Goal: Task Accomplishment & Management: Manage account settings

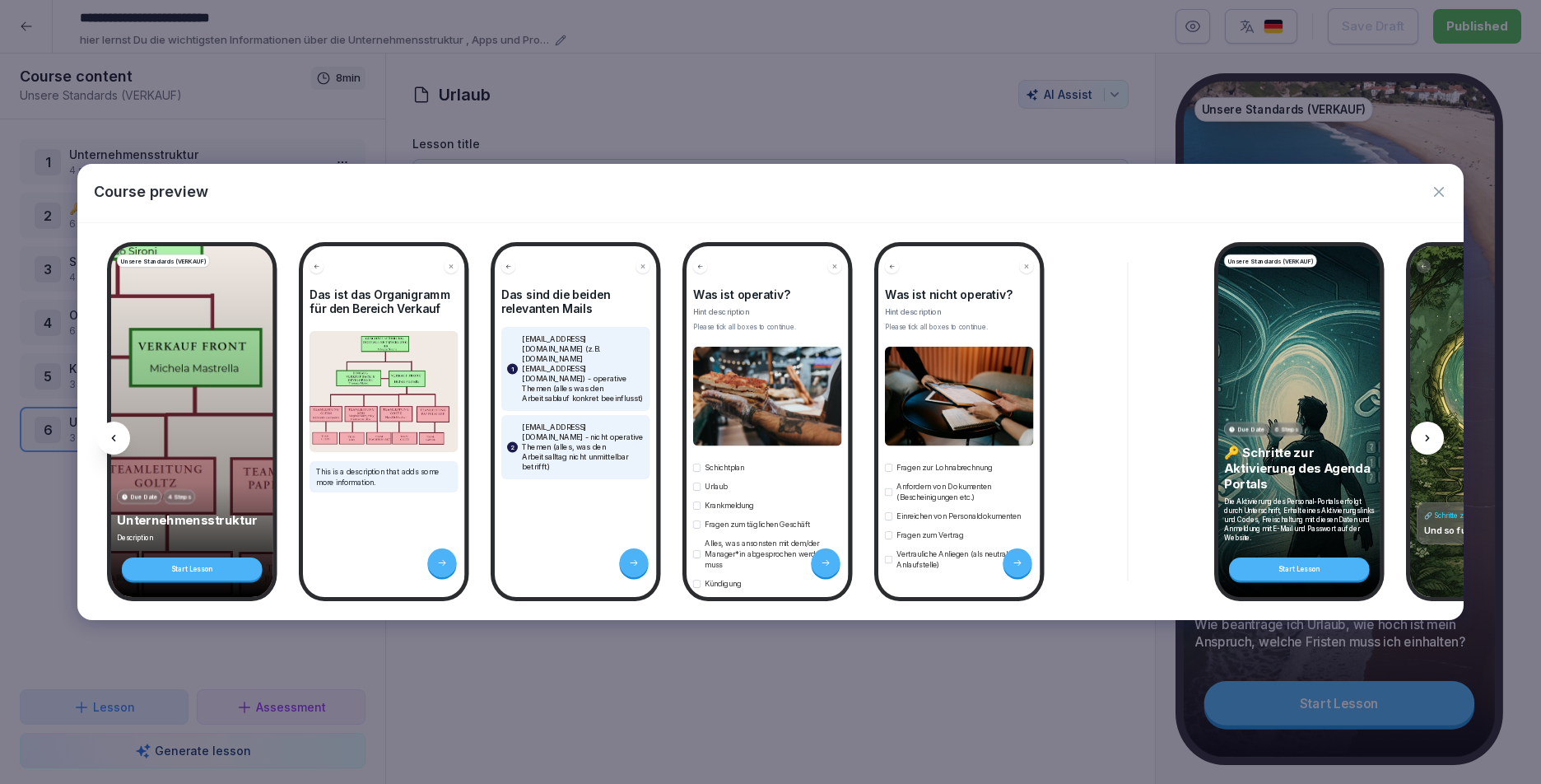
scroll to position [1, 0]
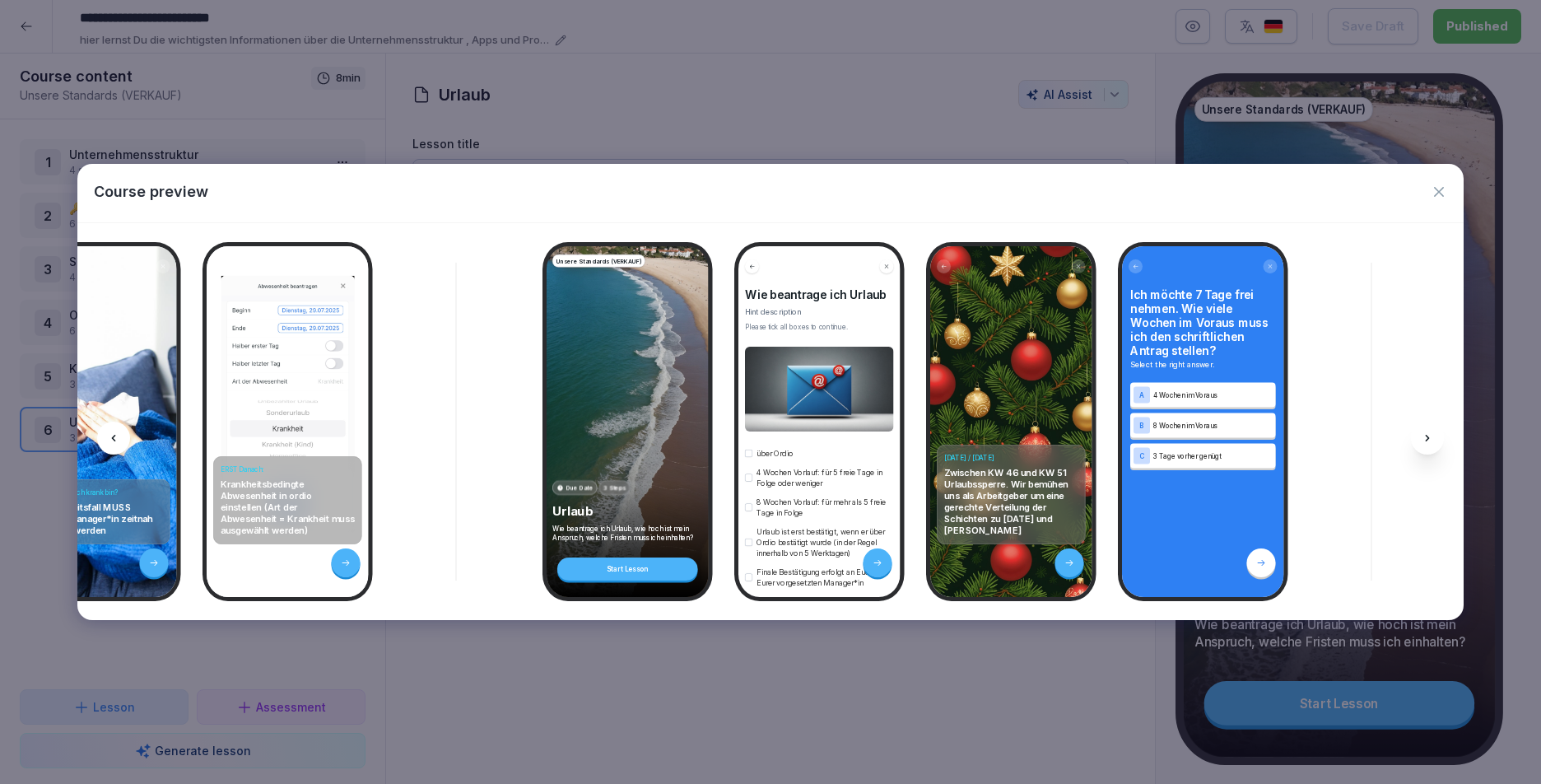
click at [1433, 191] on icon "button" at bounding box center [1439, 191] width 17 height 17
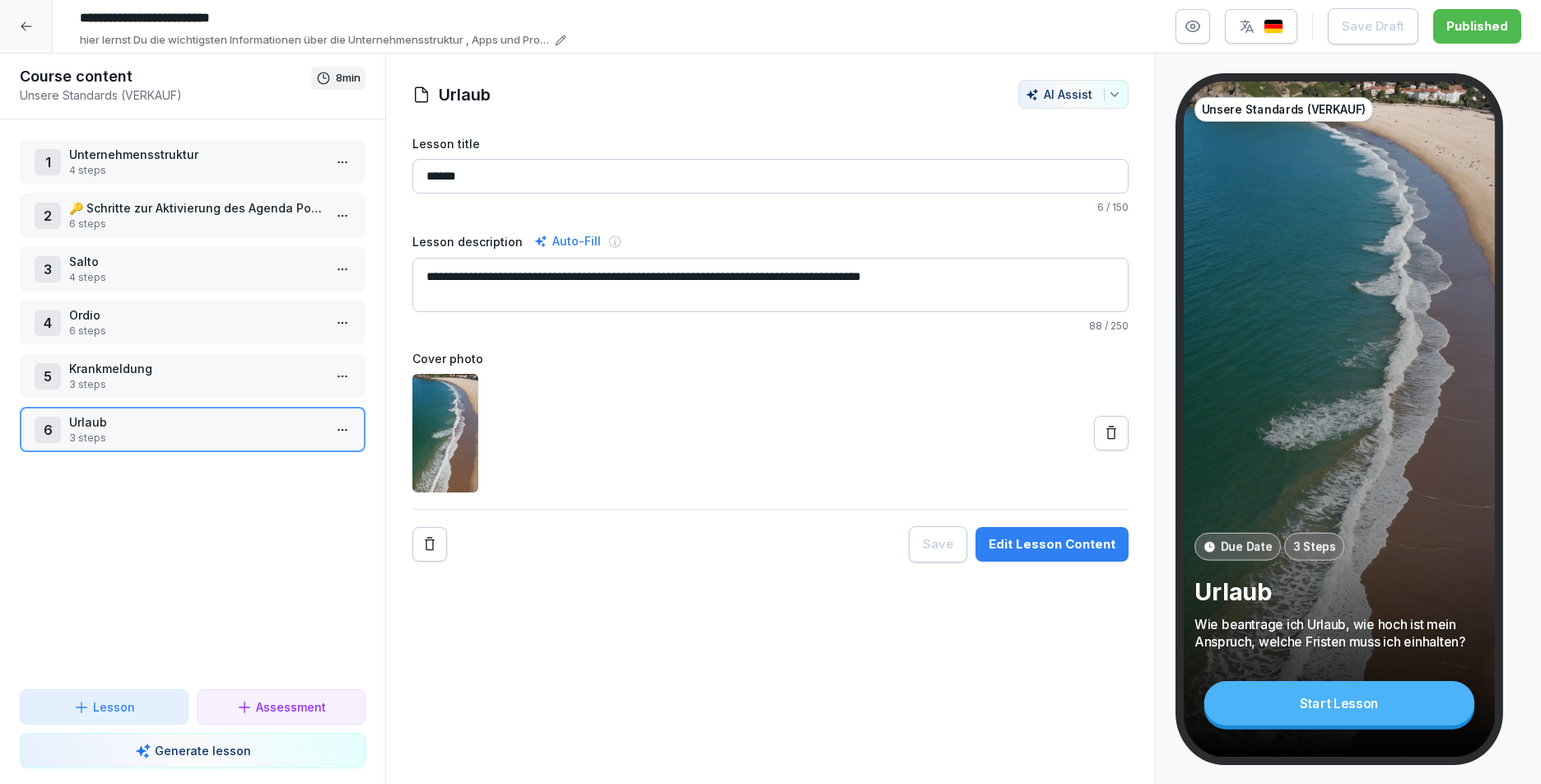
click at [26, 24] on icon at bounding box center [26, 26] width 14 height 14
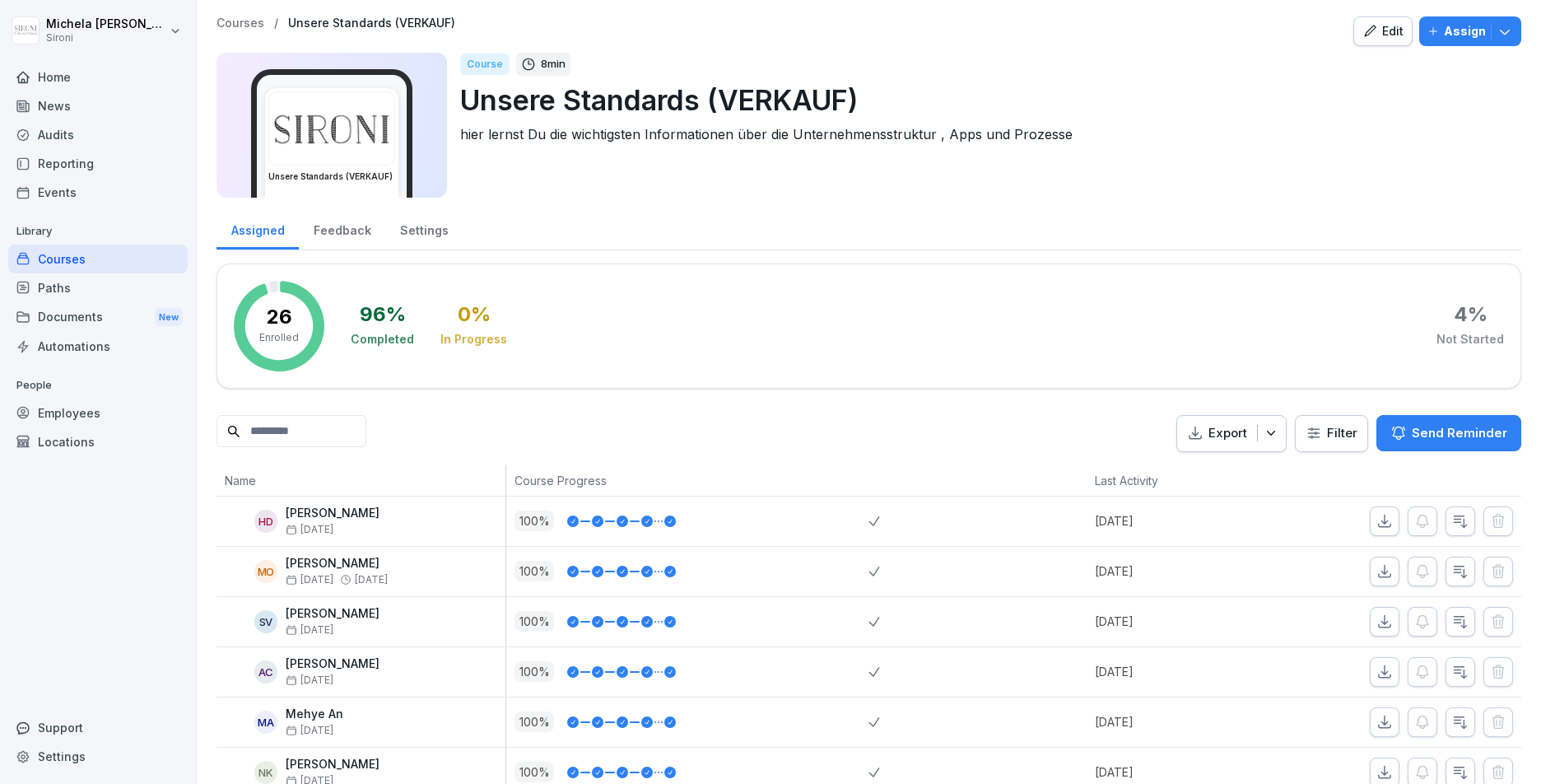
click at [91, 260] on div "Courses" at bounding box center [97, 259] width 180 height 29
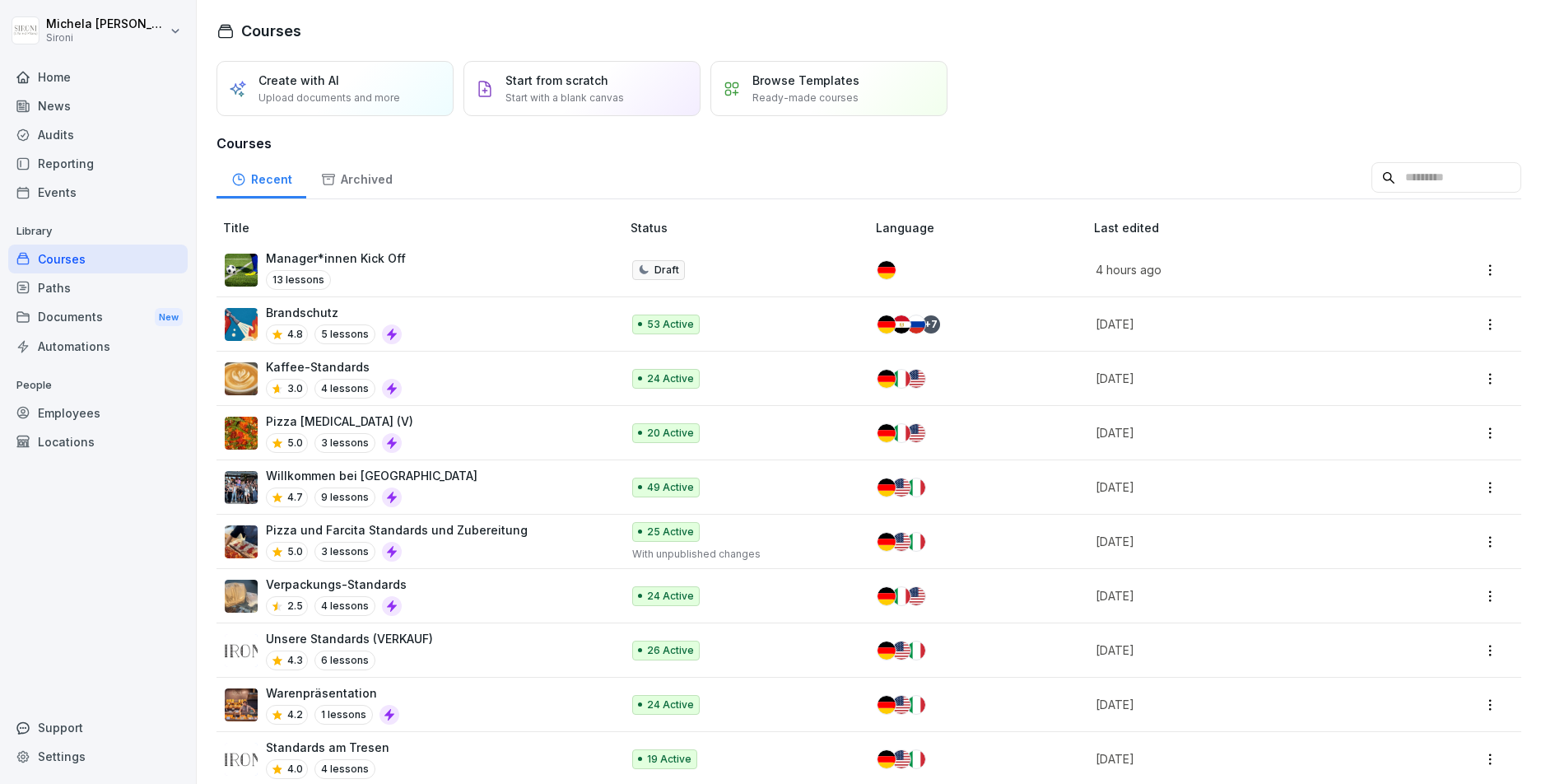
click at [434, 425] on div "Pizza [MEDICAL_DATA] (V) 5.0 3 lessons" at bounding box center [414, 433] width 380 height 41
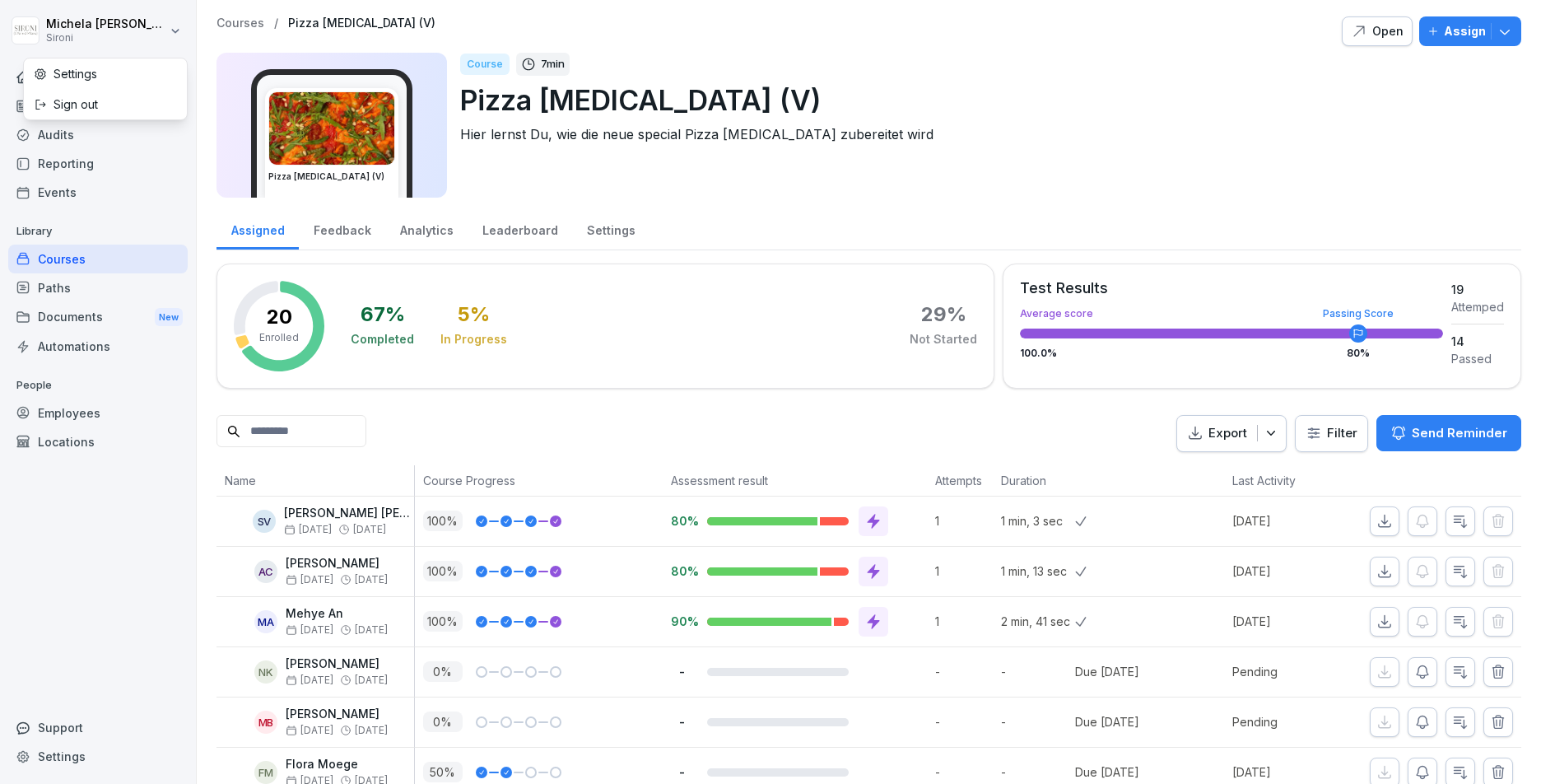
click at [64, 35] on html "Michela Mastrella Sironi Home News Audits Reporting Events Library Courses Path…" at bounding box center [770, 392] width 1541 height 784
click at [105, 96] on div "Sign out" at bounding box center [106, 104] width 163 height 30
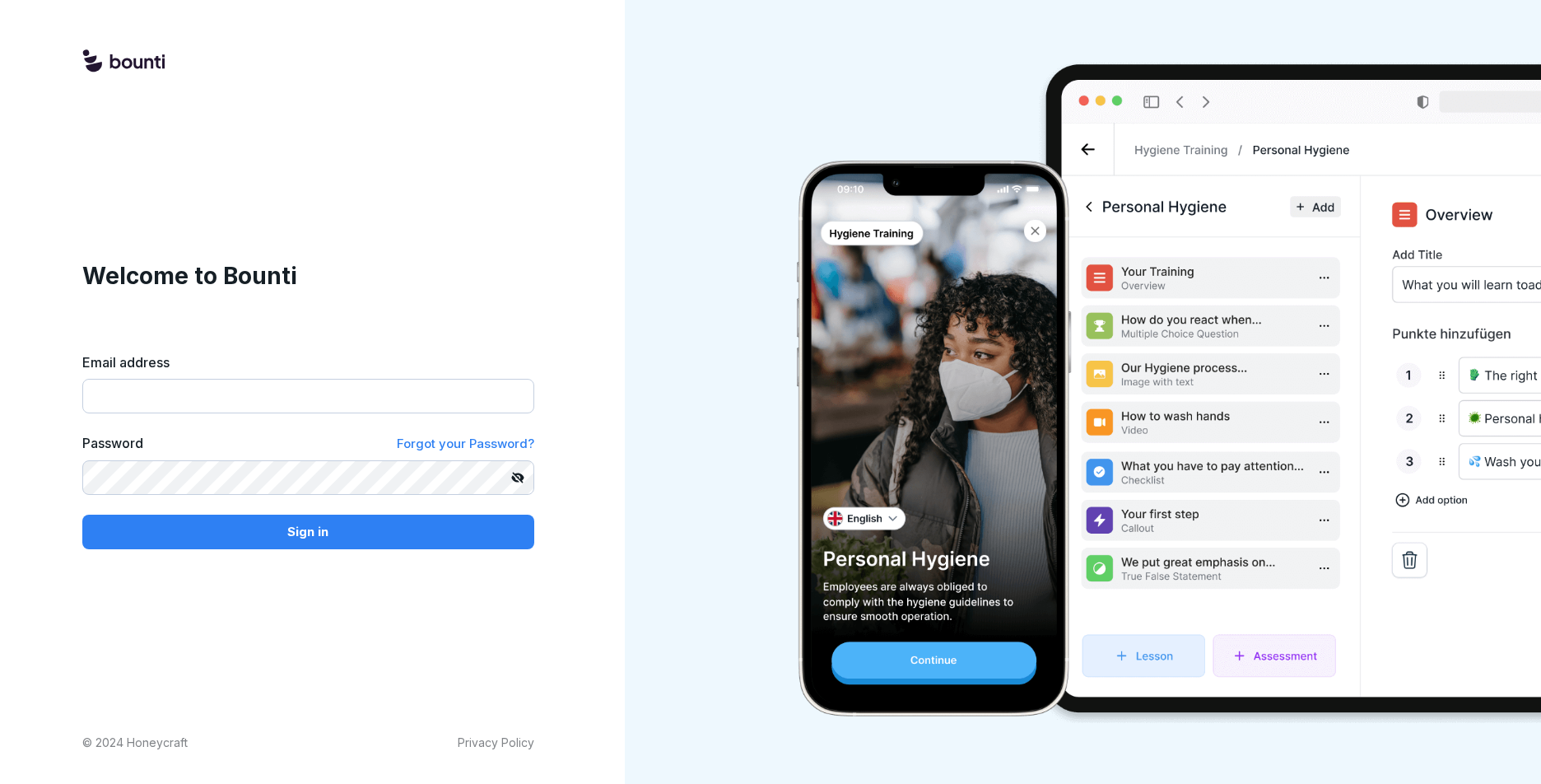
type input "**********"
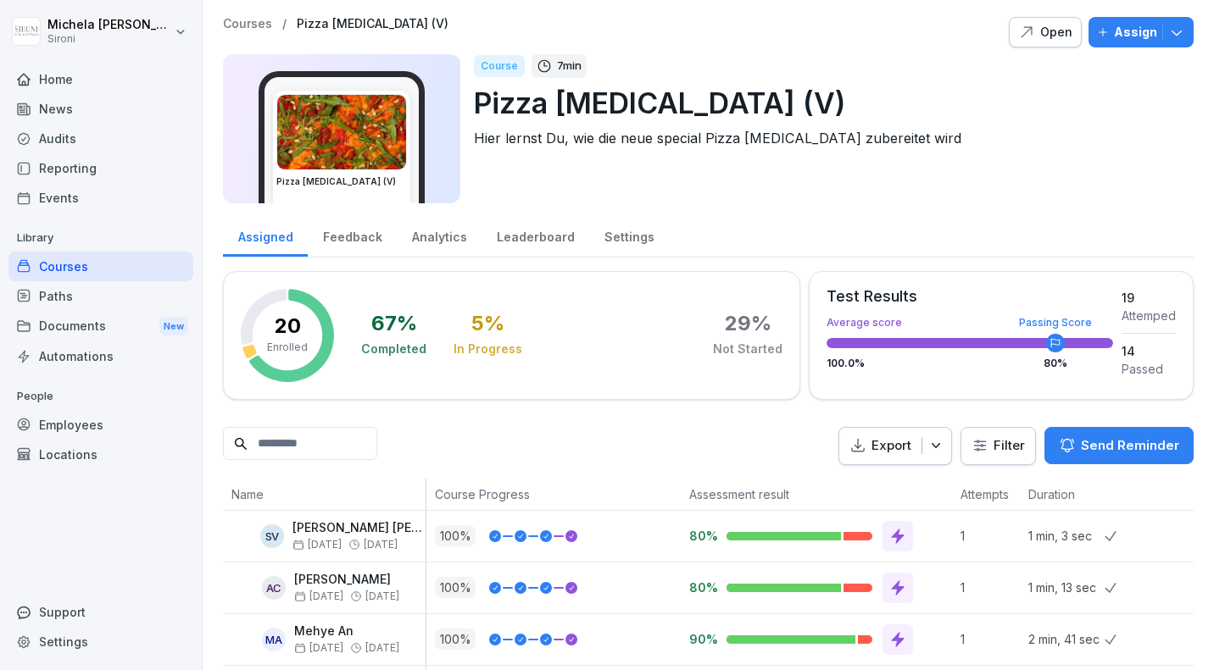
click at [184, 34] on html "[PERSON_NAME] Sironi Home News Audits Reporting Events Library Courses Paths Do…" at bounding box center [607, 335] width 1214 height 670
click at [160, 103] on div "Sign out" at bounding box center [109, 107] width 168 height 31
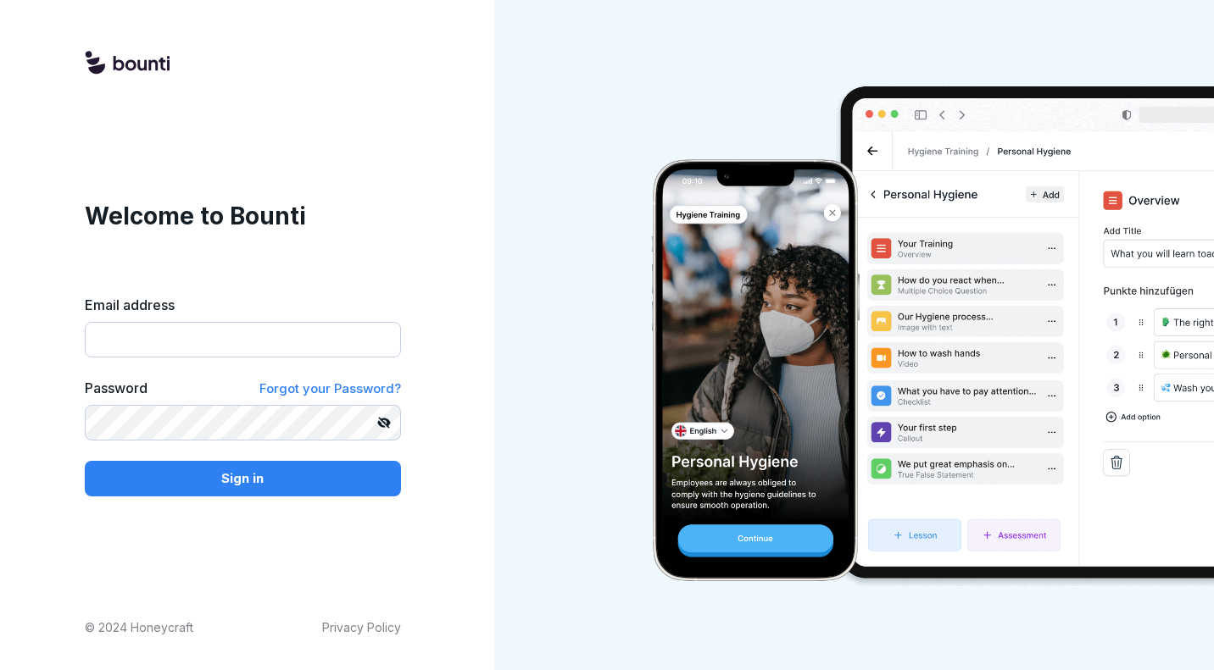
type input "**********"
